Goal: Transaction & Acquisition: Purchase product/service

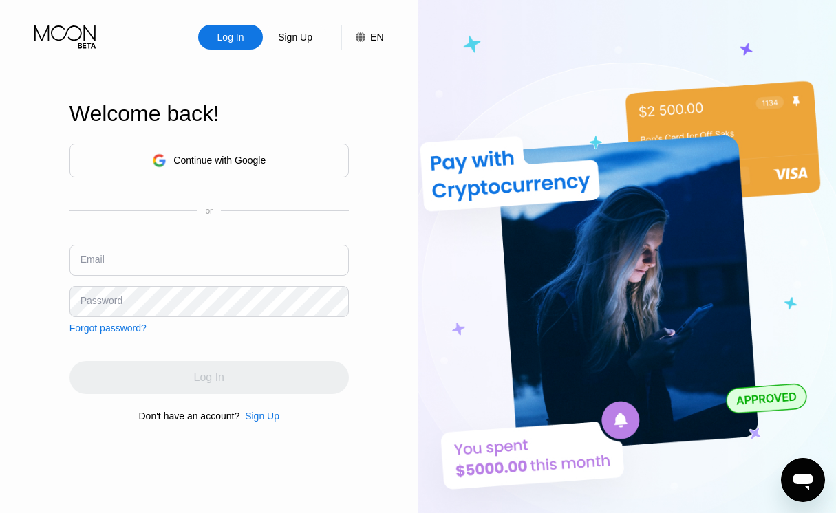
click at [246, 165] on div "Continue with Google" at bounding box center [219, 160] width 92 height 11
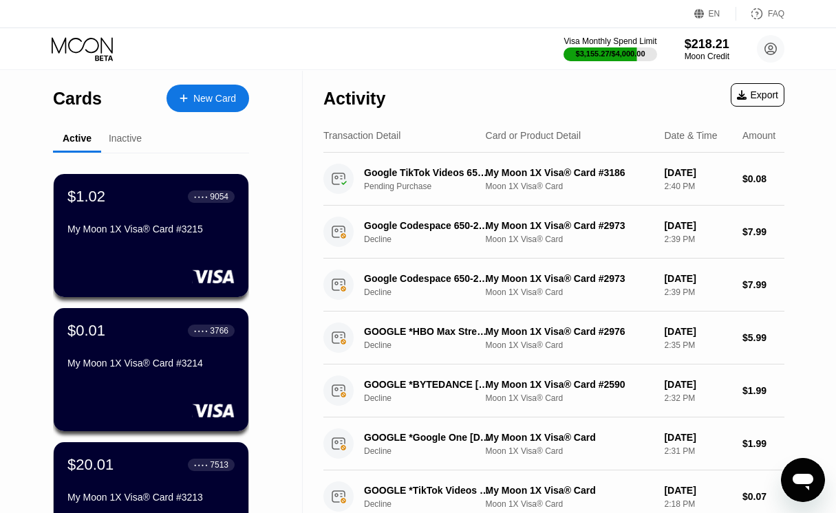
click at [208, 90] on div "New Card" at bounding box center [207, 99] width 83 height 28
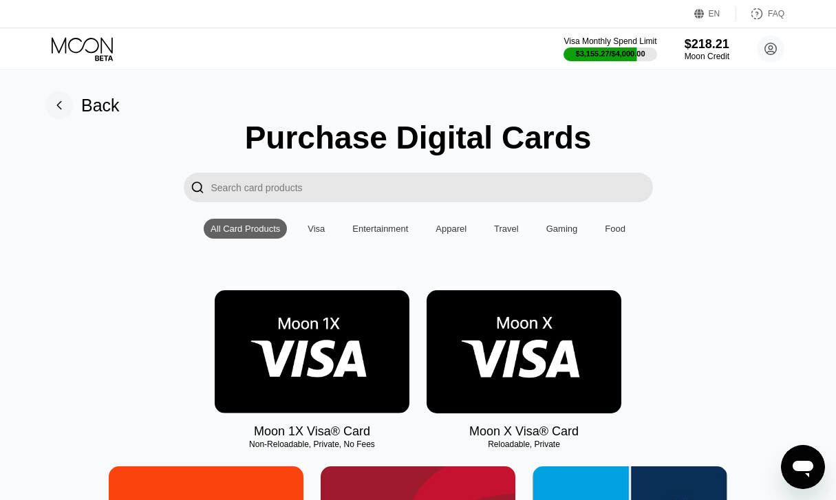
click at [328, 322] on img at bounding box center [312, 351] width 195 height 123
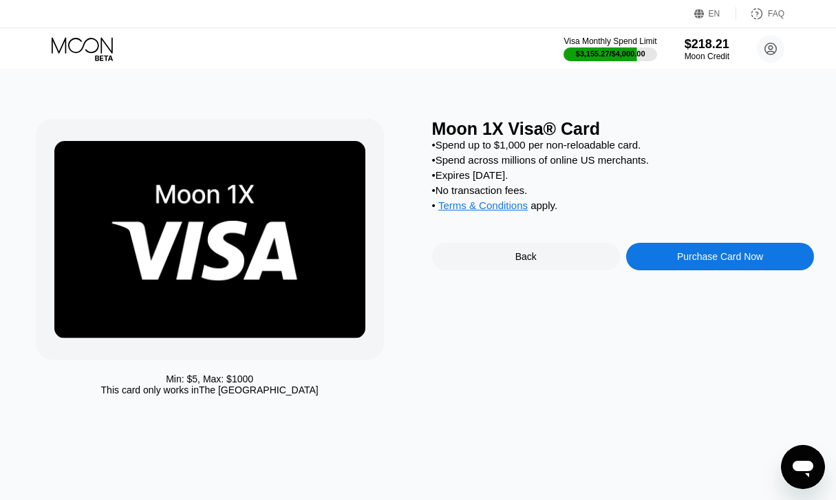
click at [714, 262] on div "Purchase Card Now" at bounding box center [720, 256] width 86 height 11
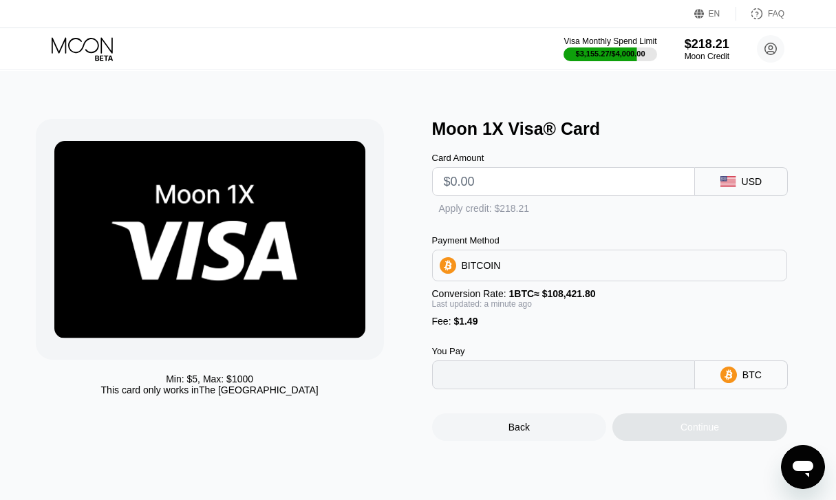
type input "0"
click at [569, 195] on input "text" at bounding box center [563, 182] width 239 height 28
type input "$10"
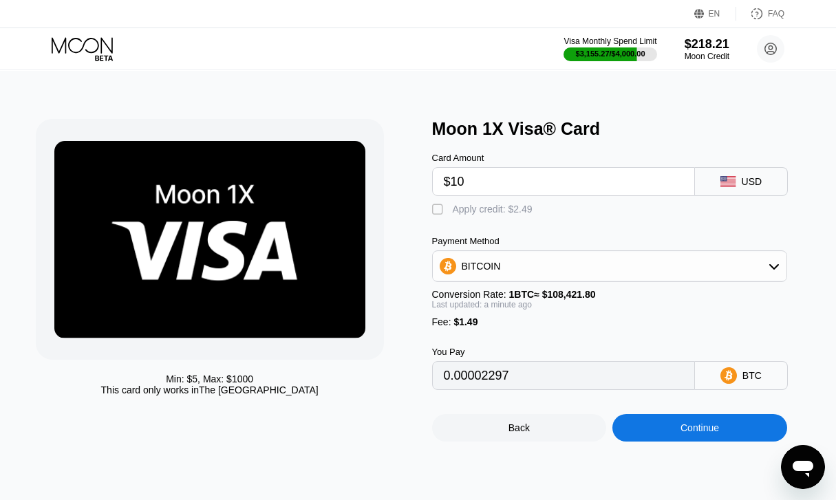
type input "0.00010598"
type input "$10"
click at [485, 217] on div " Apply credit: $11.49" at bounding box center [488, 210] width 113 height 14
type input "0"
click at [685, 433] on div "Continue" at bounding box center [699, 427] width 39 height 11
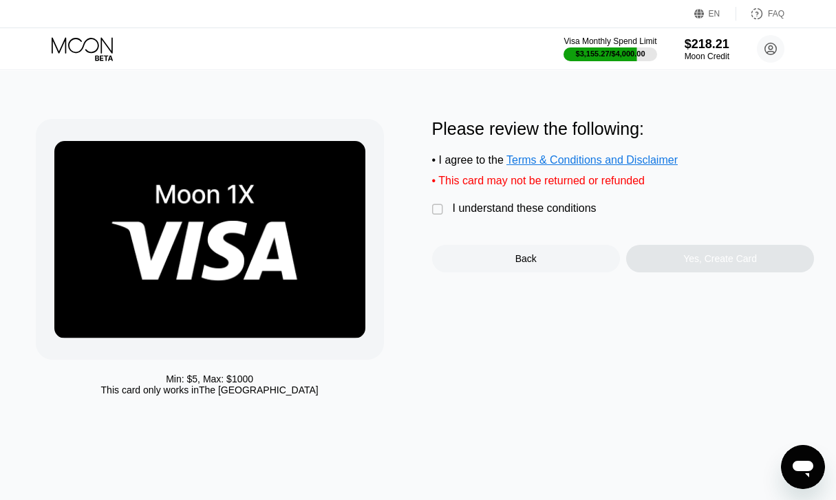
click at [509, 215] on div "I understand these conditions" at bounding box center [524, 208] width 144 height 12
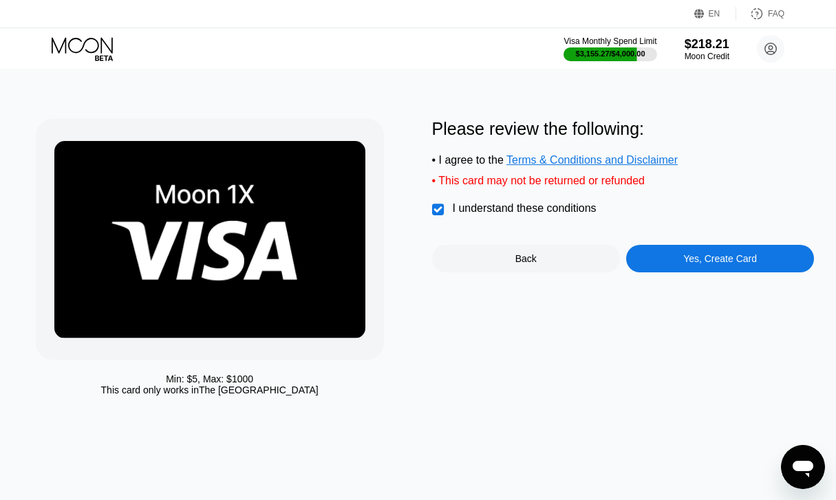
click at [765, 272] on div "Yes, Create Card" at bounding box center [720, 259] width 188 height 28
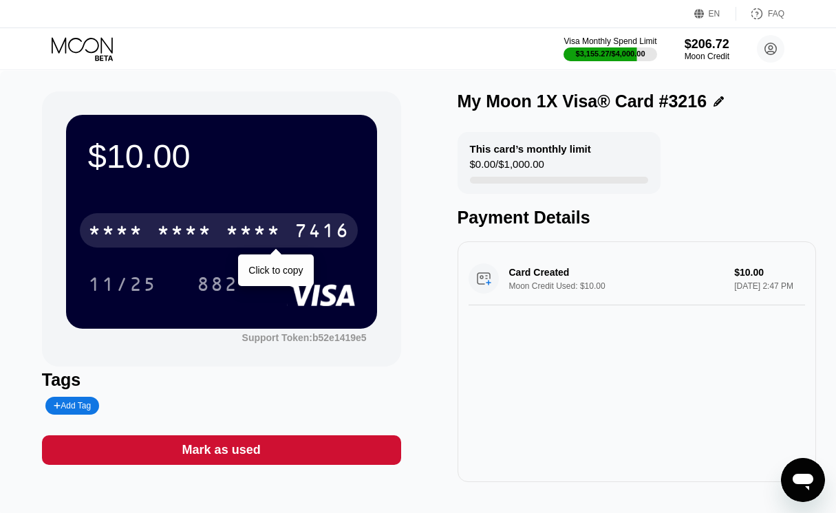
drag, startPoint x: 232, startPoint y: 221, endPoint x: 842, endPoint y: 397, distance: 634.7
click at [234, 228] on div "* * * * * * * * * * * * 7416" at bounding box center [219, 230] width 278 height 34
click at [201, 268] on div "[CREDIT_CARD_NUMBER] Click to copy 11/25 882" at bounding box center [221, 243] width 267 height 81
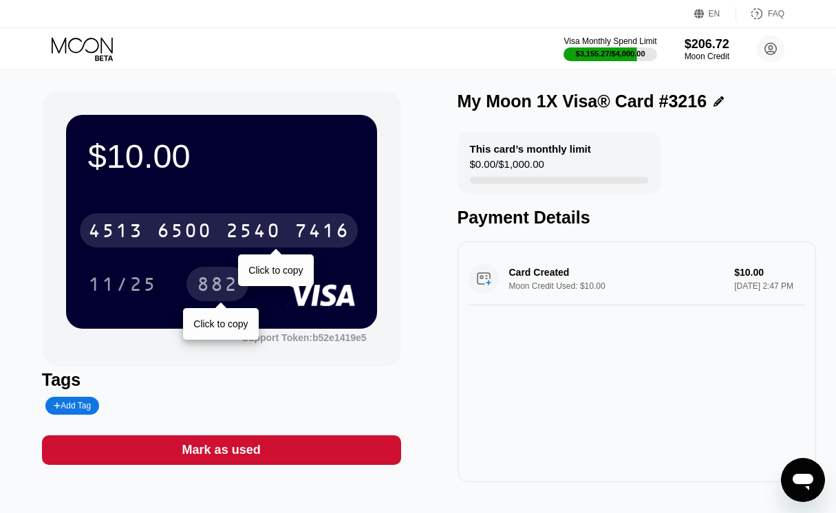
click at [204, 287] on div "882" at bounding box center [217, 286] width 41 height 22
